Goal: Register for event/course

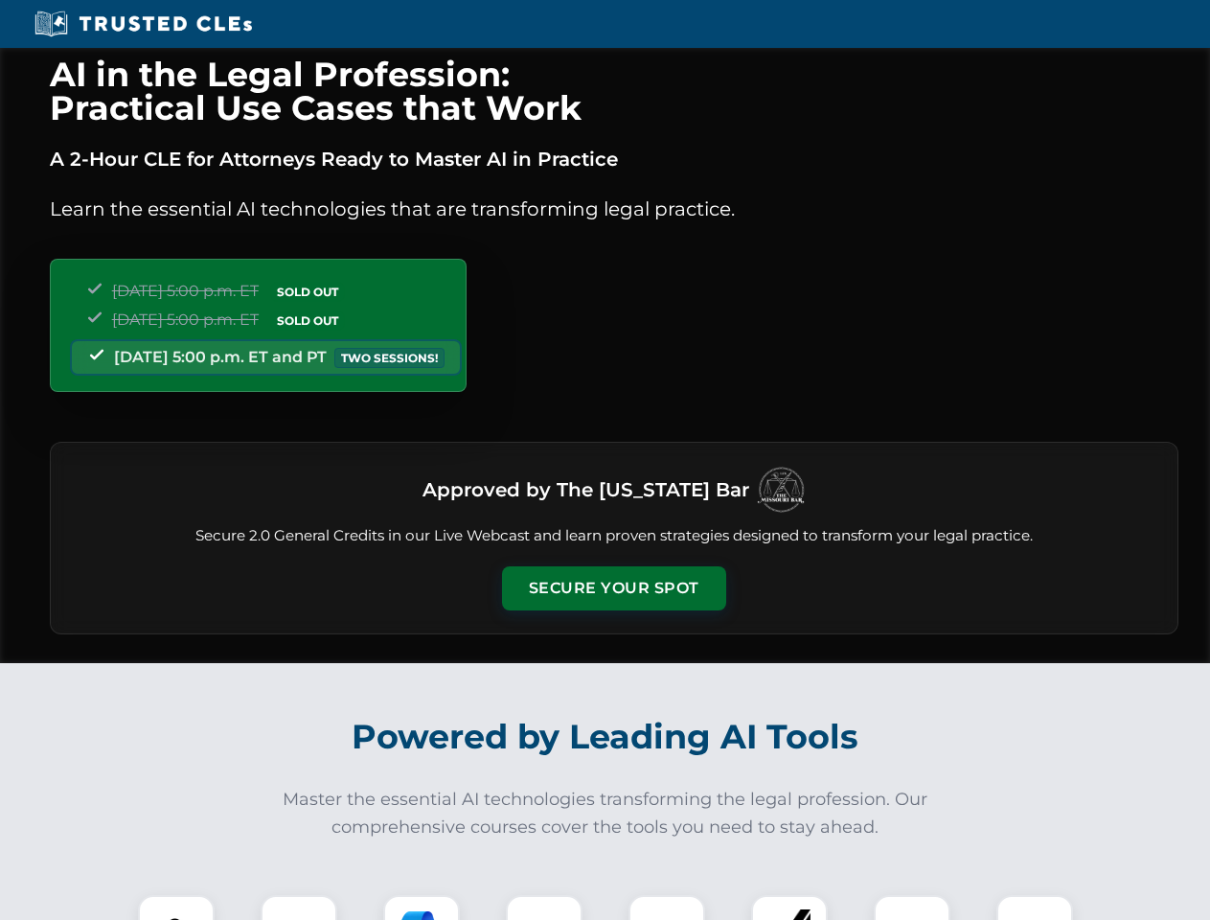
click at [613, 588] on button "Secure Your Spot" at bounding box center [614, 588] width 224 height 44
click at [176, 907] on img at bounding box center [177, 933] width 56 height 56
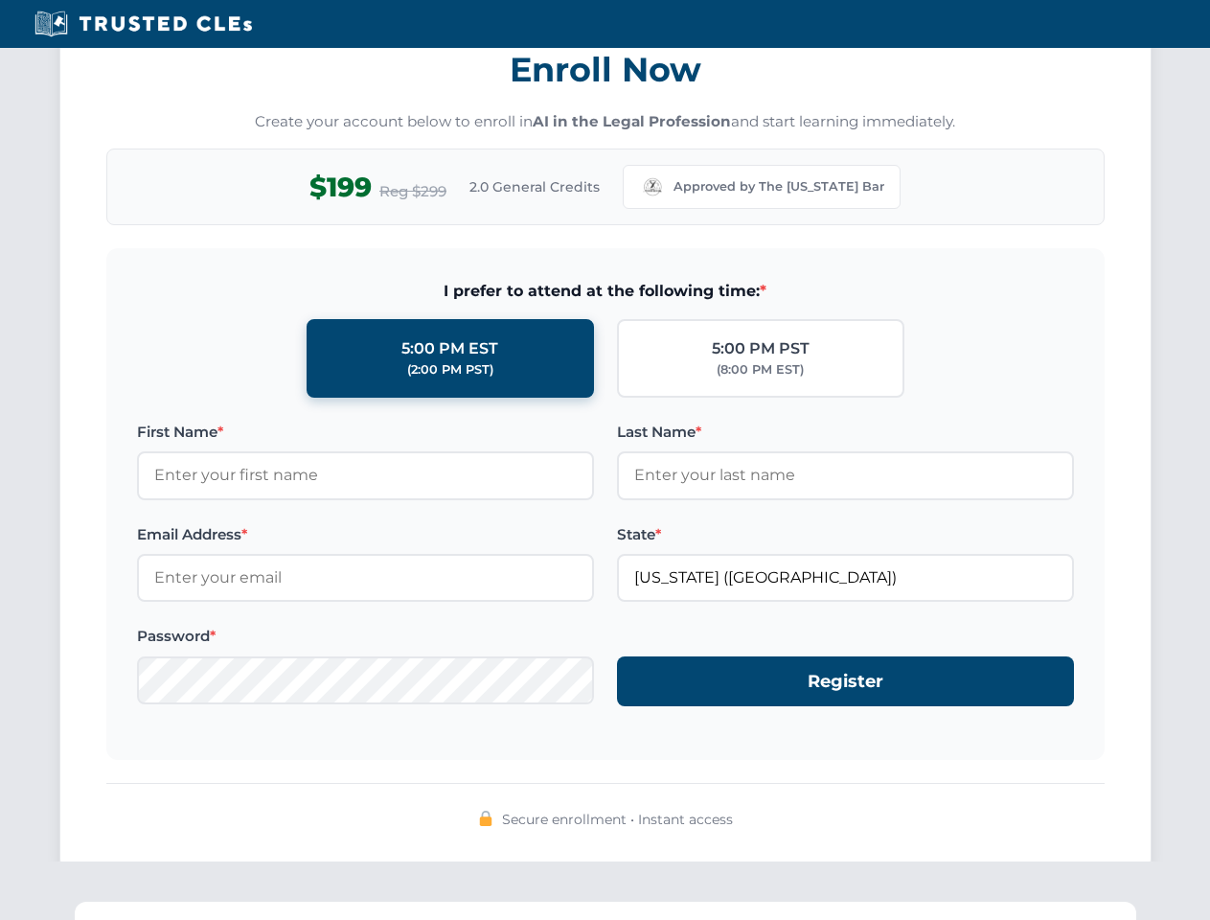
scroll to position [1881, 0]
